Goal: Navigation & Orientation: Find specific page/section

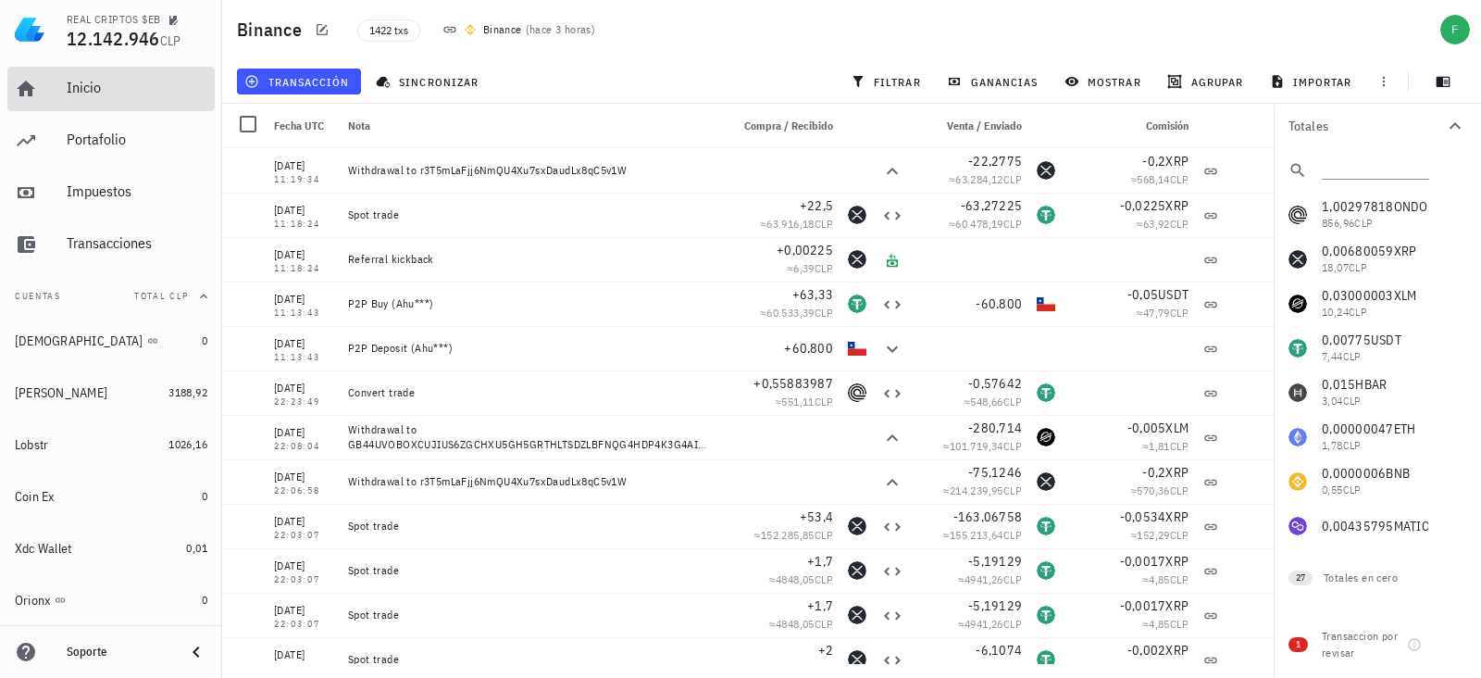
click at [44, 84] on link "Inicio" at bounding box center [110, 89] width 207 height 44
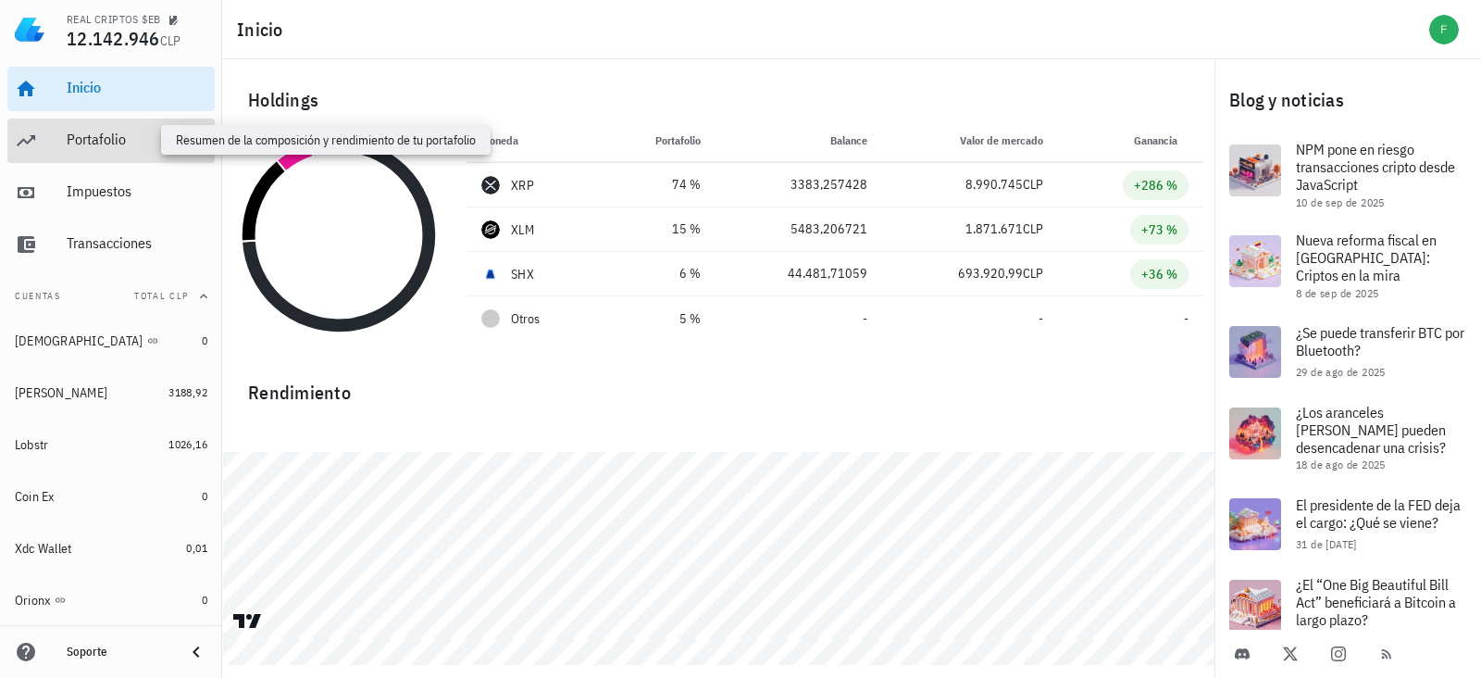
click at [102, 141] on div "Portafolio" at bounding box center [137, 140] width 141 height 18
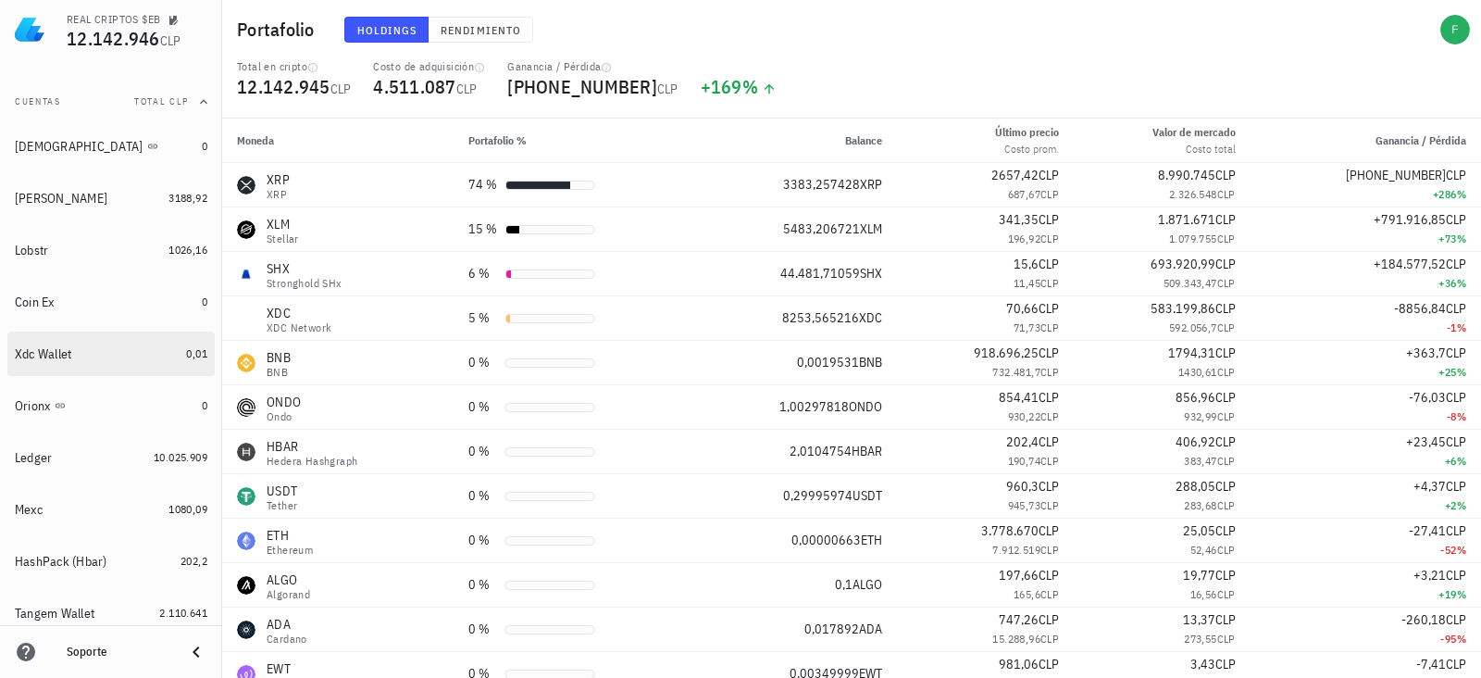
scroll to position [231, 0]
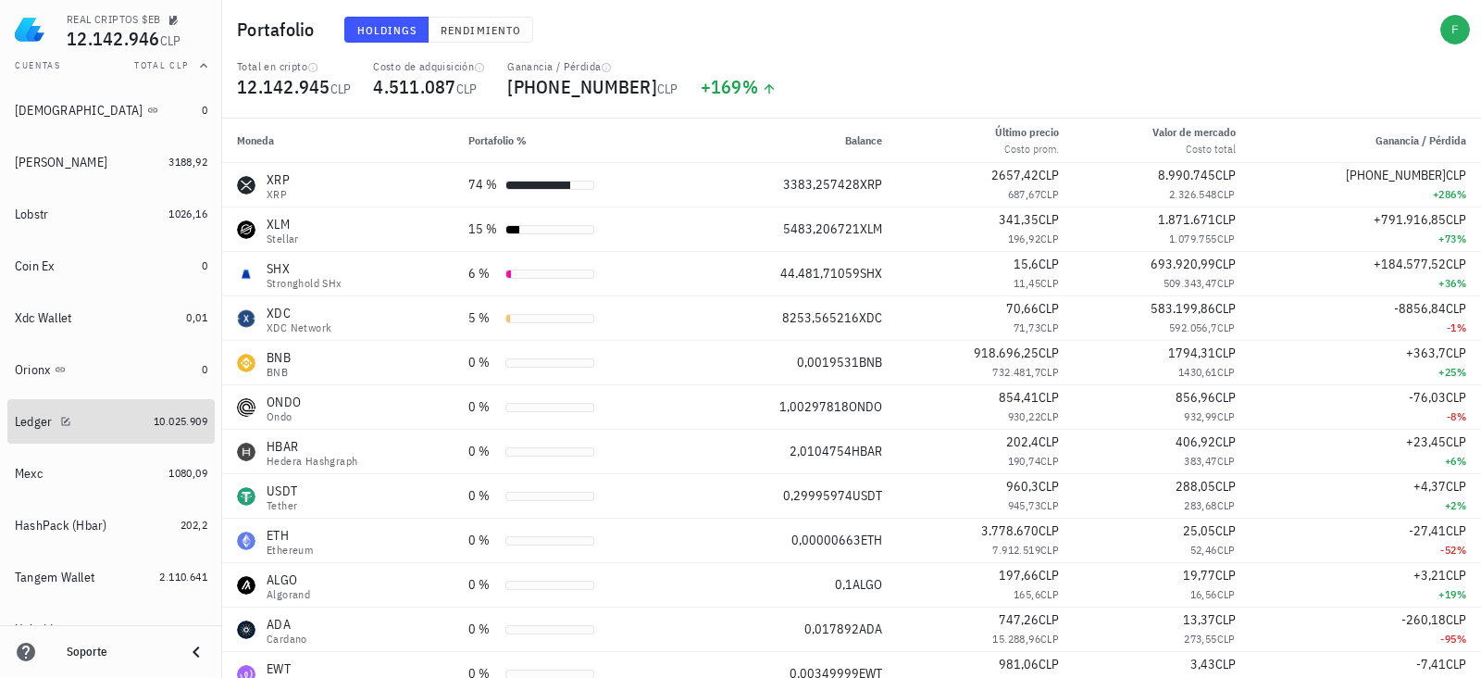
click at [134, 413] on link "Ledger 10.025.909" at bounding box center [110, 421] width 207 height 44
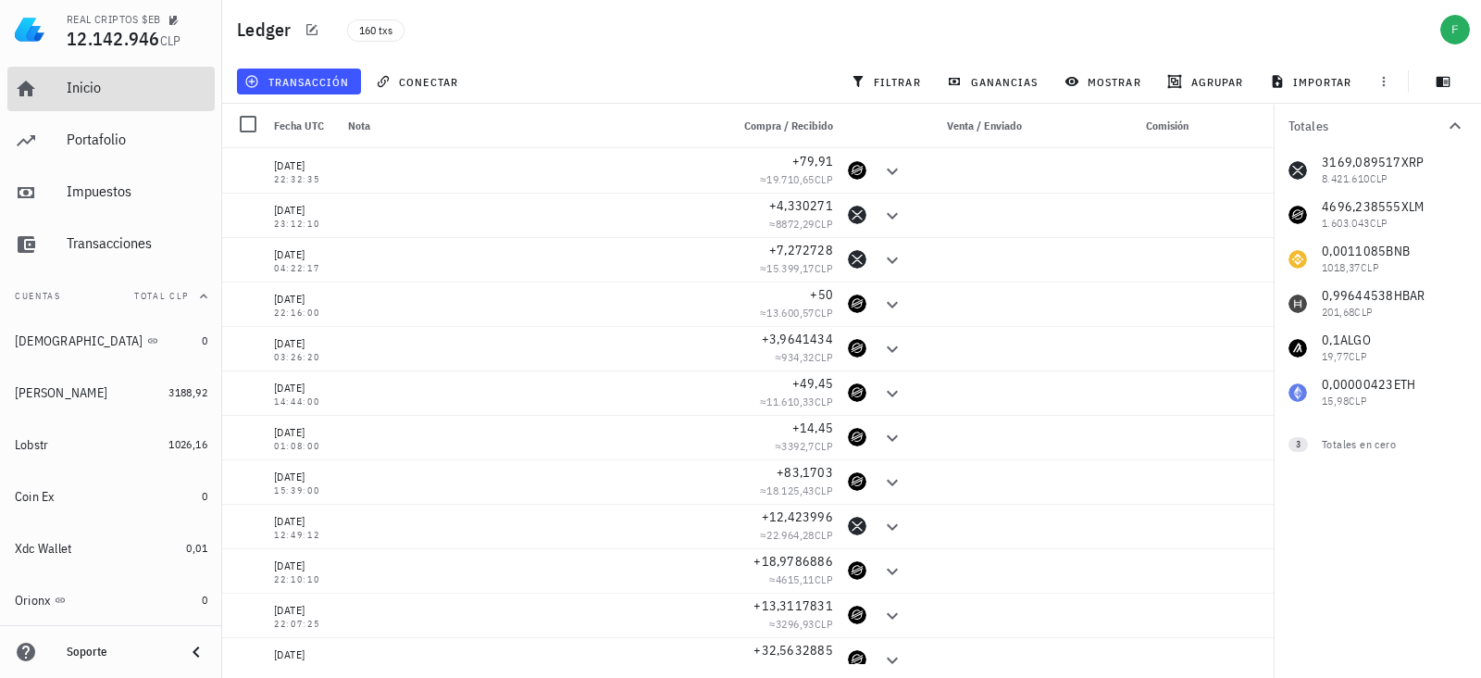
click at [69, 67] on link "Inicio" at bounding box center [110, 89] width 207 height 44
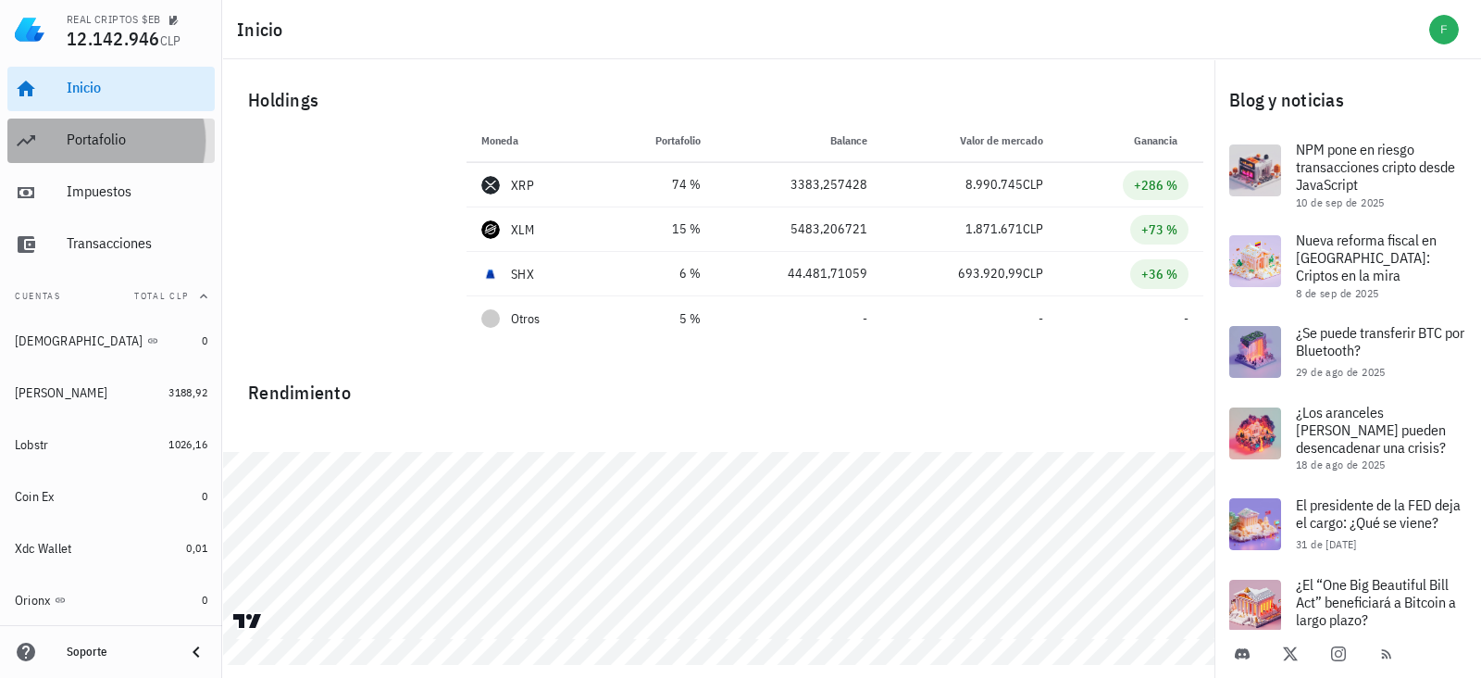
click at [67, 143] on div "Portafolio" at bounding box center [137, 140] width 141 height 18
